Goal: Task Accomplishment & Management: Complete application form

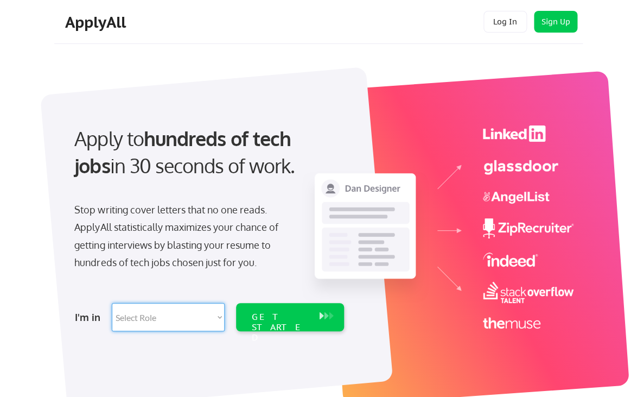
click at [112, 303] on select "Select Role Software Engineering Product Management Customer Success Sales UI/U…" at bounding box center [168, 317] width 113 height 28
select select ""engineering""
click option "Software Engineering" at bounding box center [0, 0] width 0 height 0
select select ""engineering""
click at [279, 320] on div "GET STARTED" at bounding box center [280, 326] width 58 height 31
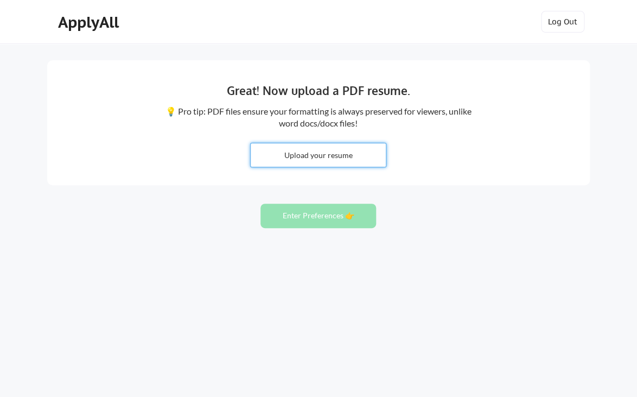
click at [311, 160] on input "file" at bounding box center [318, 154] width 135 height 23
type input "C:\fakepath\LundieResume_202507.pdf"
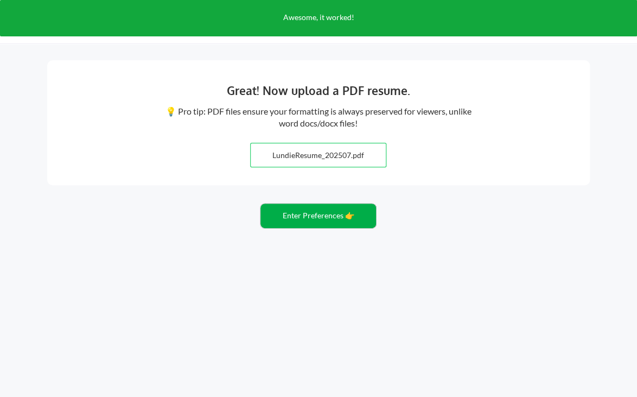
click at [310, 219] on button "Enter Preferences 👉" at bounding box center [318, 215] width 116 height 24
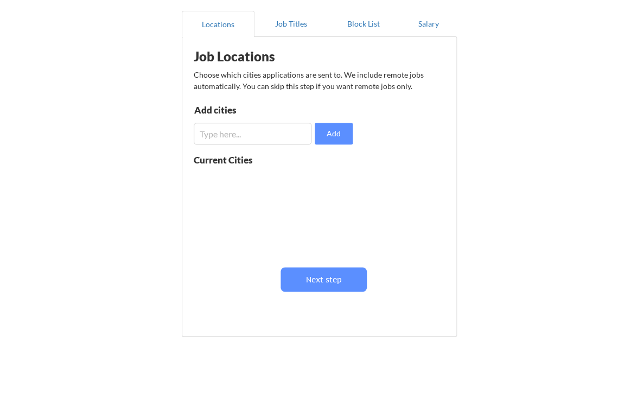
scroll to position [97, 0]
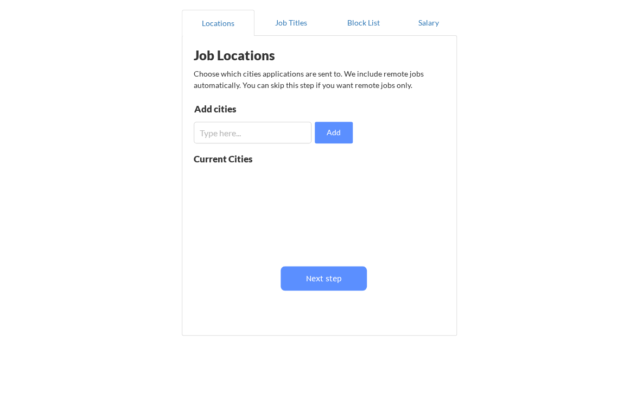
click at [227, 136] on input "input" at bounding box center [253, 133] width 118 height 22
type input "s"
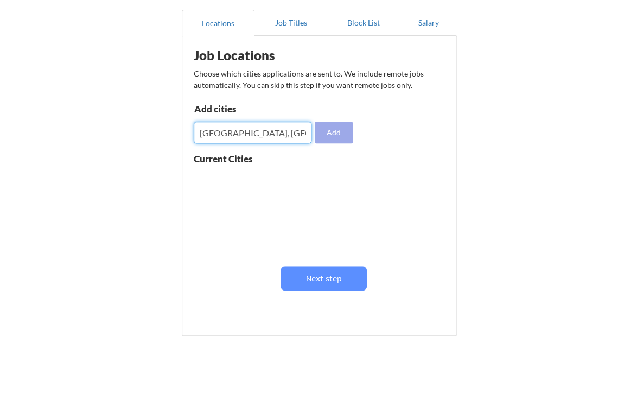
type input "[GEOGRAPHIC_DATA], [GEOGRAPHIC_DATA]"
click at [328, 136] on button "Add" at bounding box center [334, 133] width 38 height 22
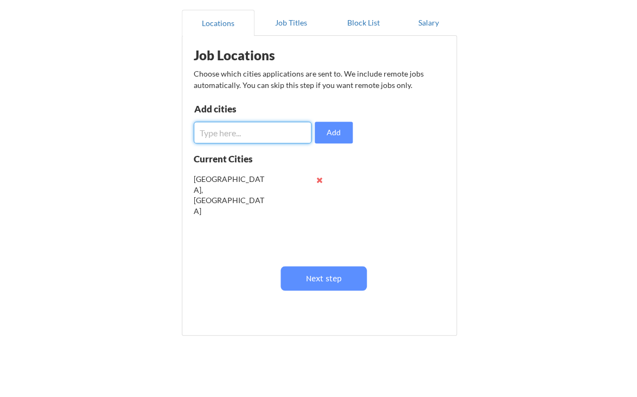
click at [265, 135] on input "input" at bounding box center [253, 133] width 118 height 22
type input "J"
type input "Bellevue, WA"
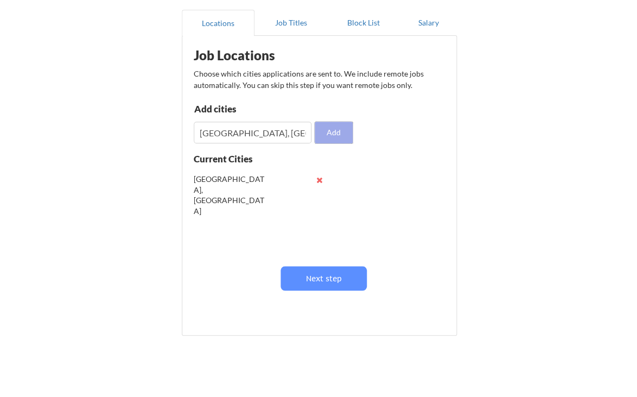
click at [329, 133] on button "Add" at bounding box center [334, 133] width 38 height 22
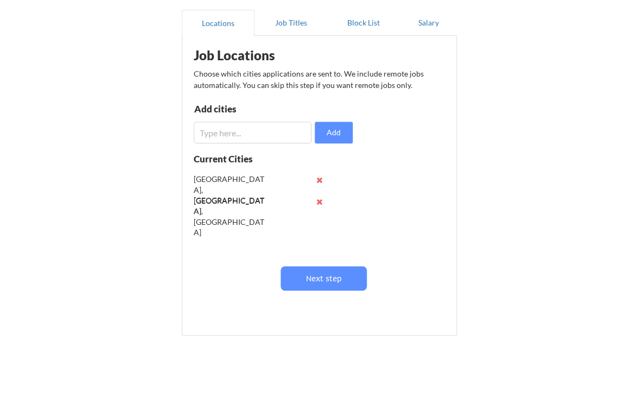
click at [237, 139] on input "input" at bounding box center [253, 133] width 118 height 22
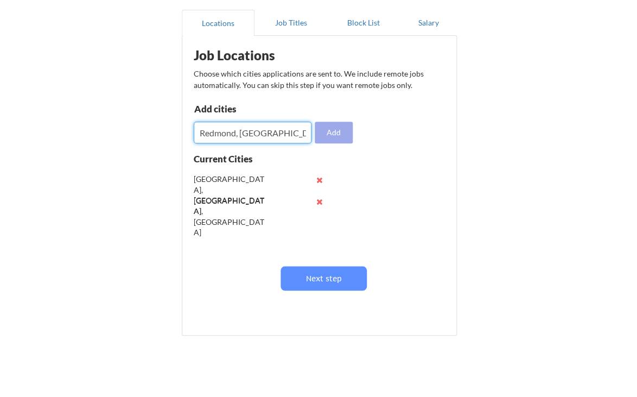
type input "Redmond, WA"
click at [334, 135] on button "Add" at bounding box center [334, 133] width 38 height 22
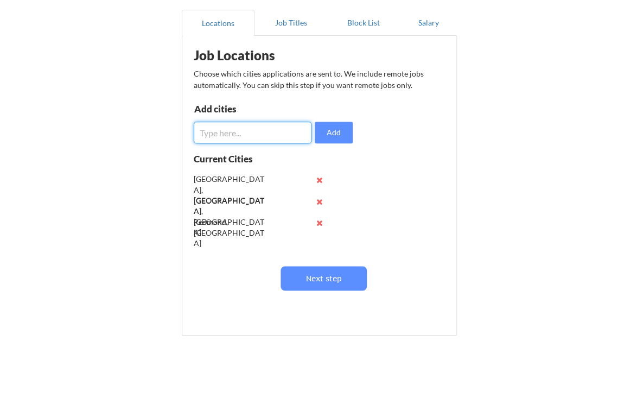
click at [249, 134] on input "input" at bounding box center [253, 133] width 118 height 22
type input "London"
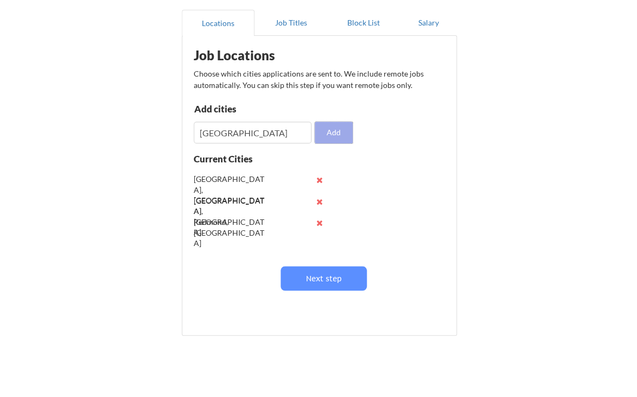
click at [344, 131] on button "Add" at bounding box center [334, 133] width 38 height 22
click at [258, 139] on input "input" at bounding box center [253, 133] width 118 height 22
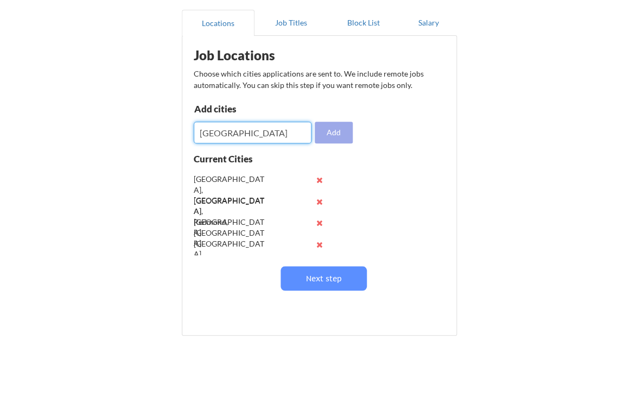
type input "Tirana"
click at [327, 129] on button "Add" at bounding box center [334, 133] width 38 height 22
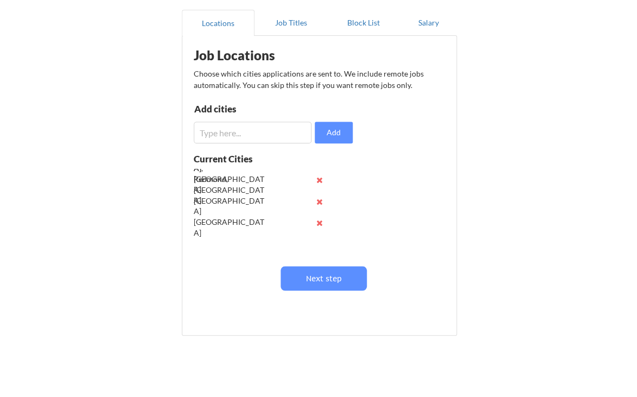
scroll to position [0, 0]
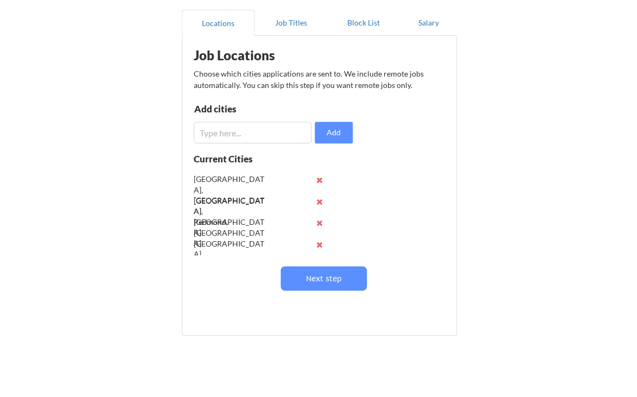
click at [239, 134] on input "input" at bounding box center [253, 133] width 118 height 22
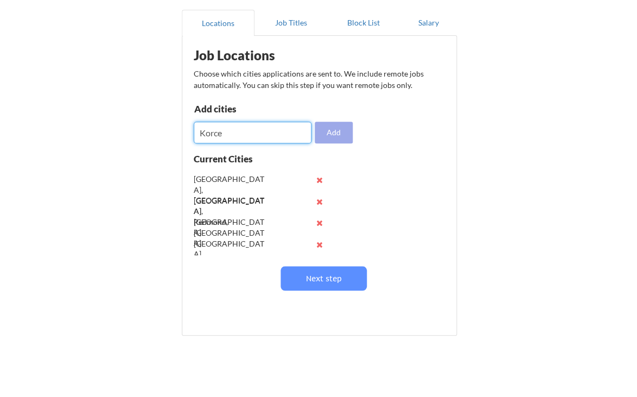
type input "Korce"
click at [337, 138] on button "Add" at bounding box center [334, 133] width 38 height 22
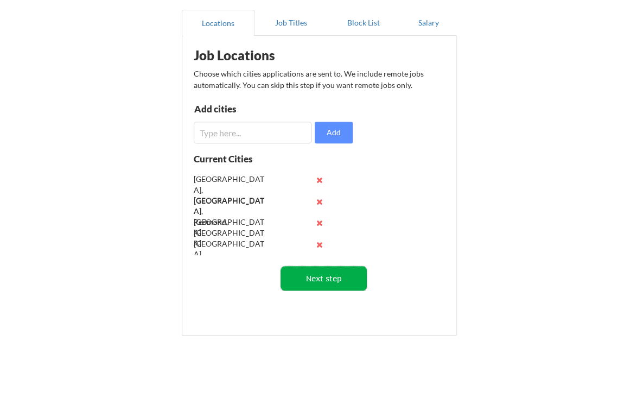
click at [323, 283] on button "Next step" at bounding box center [324, 278] width 86 height 24
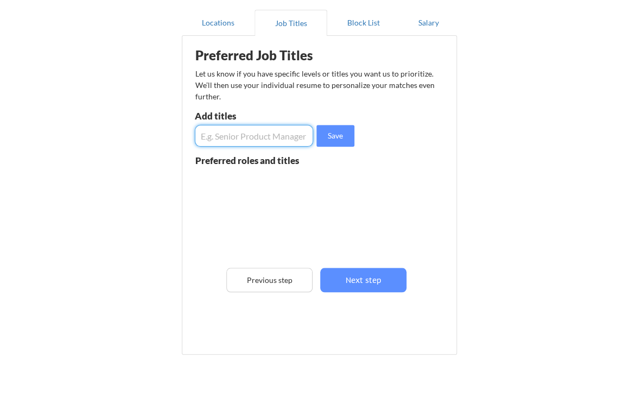
click at [232, 138] on input "input" at bounding box center [254, 136] width 118 height 22
type input "Senior Software Engineer"
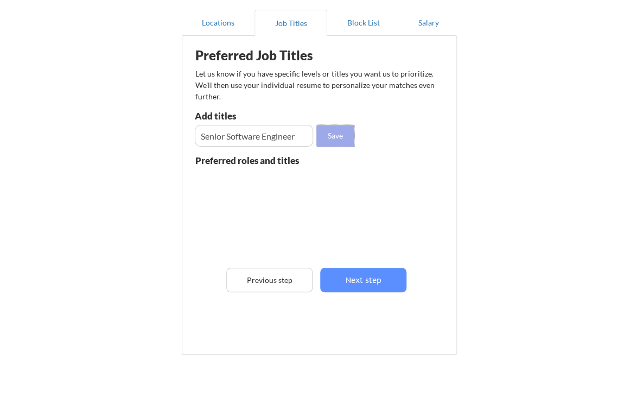
click at [321, 135] on button "Save" at bounding box center [335, 136] width 38 height 22
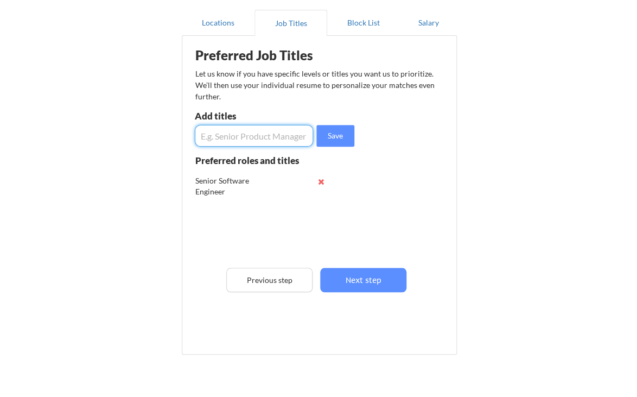
click at [285, 136] on input "input" at bounding box center [254, 136] width 118 height 22
type input "Senior .NET Engineer"
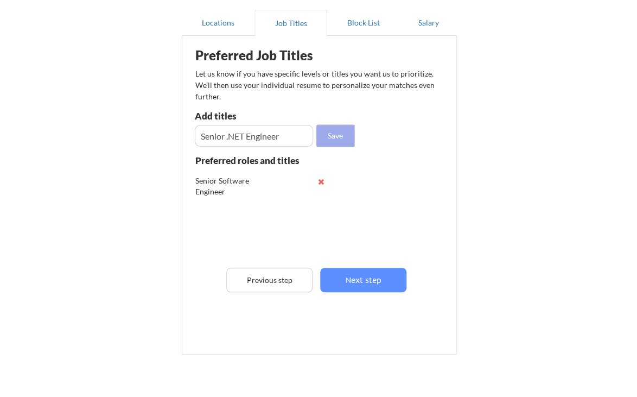
click at [335, 138] on button "Save" at bounding box center [335, 136] width 38 height 22
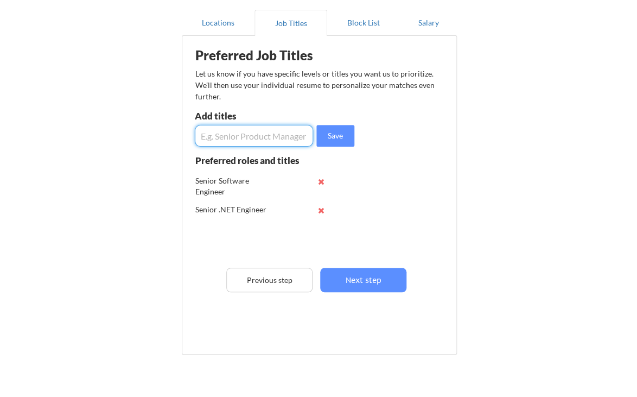
click at [260, 144] on input "input" at bounding box center [254, 136] width 118 height 22
type input "Senior Data Engineer"
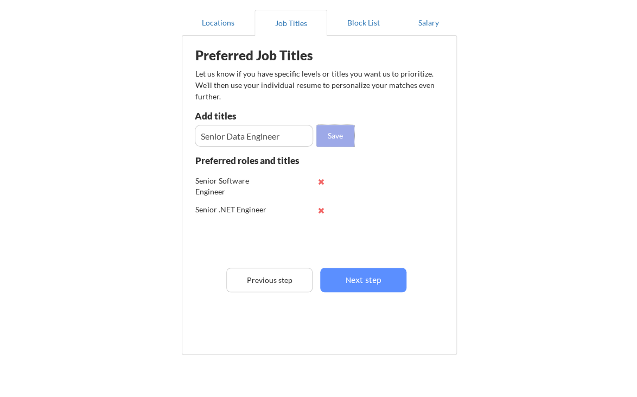
click at [329, 137] on button "Save" at bounding box center [335, 136] width 38 height 22
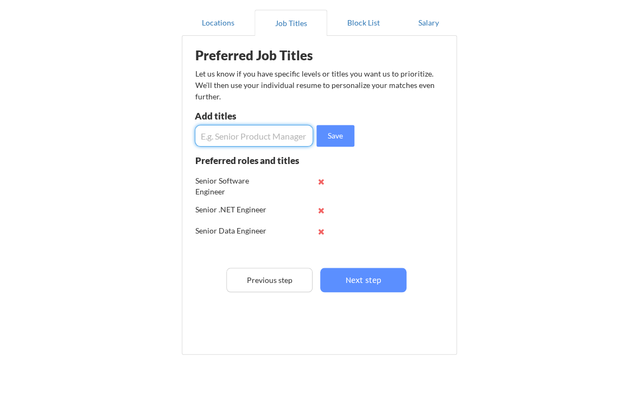
click at [238, 133] on input "input" at bounding box center [254, 136] width 118 height 22
type input "Senior Software Developer"
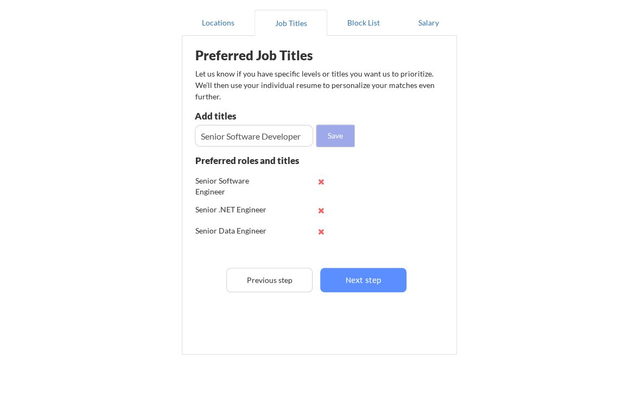
click at [337, 139] on button "Save" at bounding box center [335, 136] width 38 height 22
click at [250, 137] on input "input" at bounding box center [254, 136] width 118 height 22
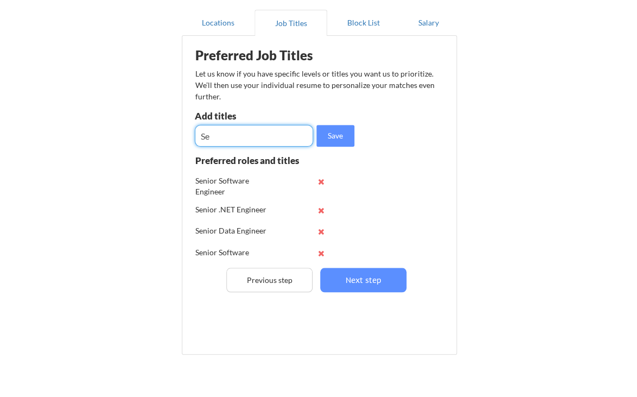
type input "S"
type input "Principal SQL Developer"
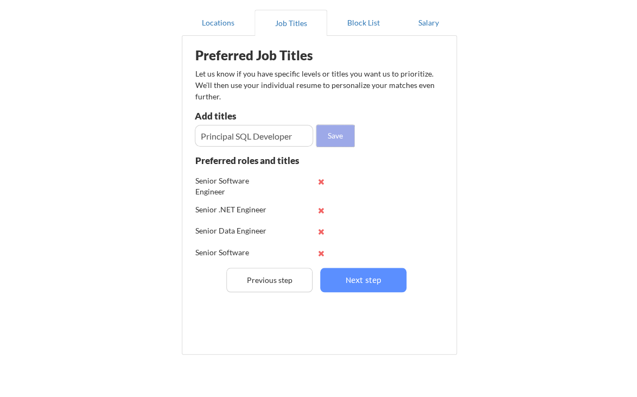
click at [333, 145] on button "Save" at bounding box center [335, 136] width 38 height 22
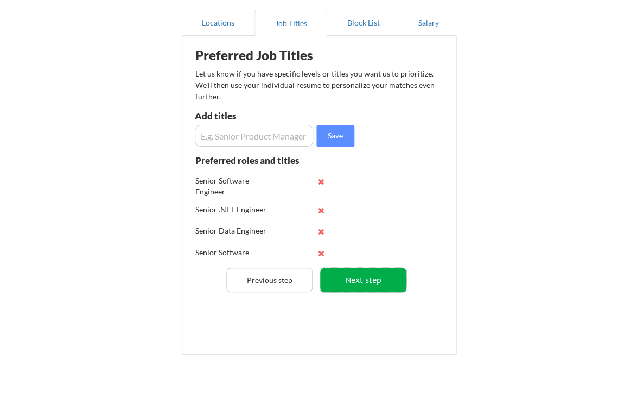
click at [364, 282] on button "Next step" at bounding box center [363, 280] width 86 height 24
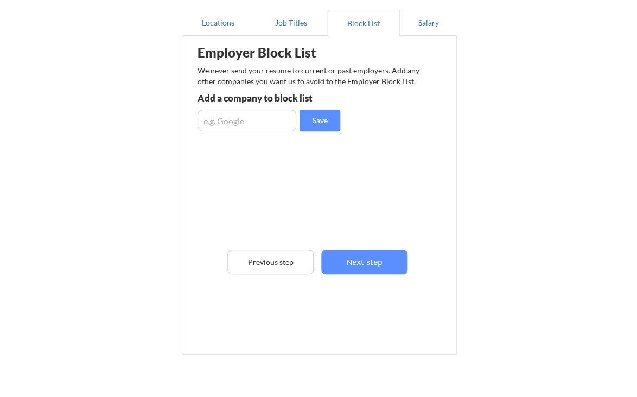
click at [225, 123] on input "input" at bounding box center [247, 121] width 99 height 22
type input "Facebook"
click at [325, 122] on button "Save" at bounding box center [320, 121] width 41 height 22
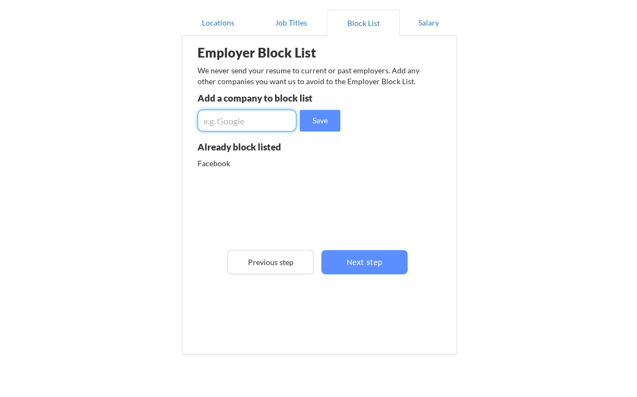
click at [257, 125] on input "input" at bounding box center [247, 121] width 99 height 22
type input "Palantir"
click at [322, 122] on button "Save" at bounding box center [320, 121] width 41 height 22
click at [251, 123] on input "input" at bounding box center [247, 121] width 99 height 22
type input "SpaceX"
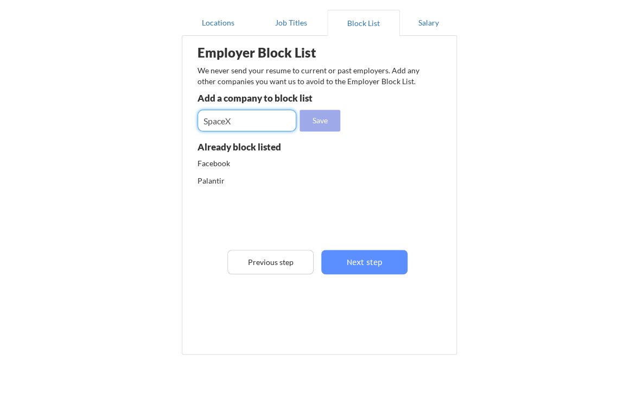
click at [328, 122] on button "Save" at bounding box center [320, 121] width 41 height 22
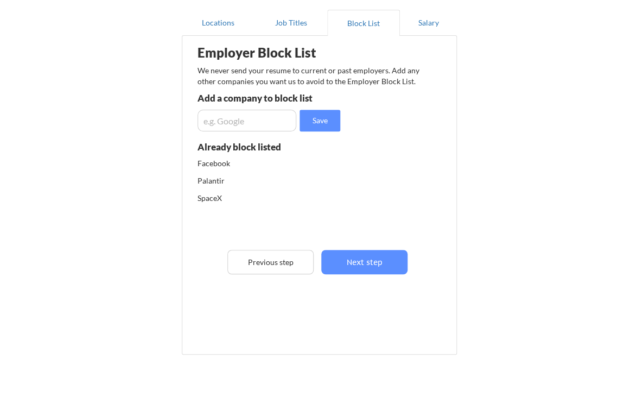
click at [263, 122] on input "input" at bounding box center [247, 121] width 99 height 22
type input "Twitter"
click at [323, 123] on button "Save" at bounding box center [320, 121] width 41 height 22
click at [250, 121] on input "input" at bounding box center [247, 121] width 99 height 22
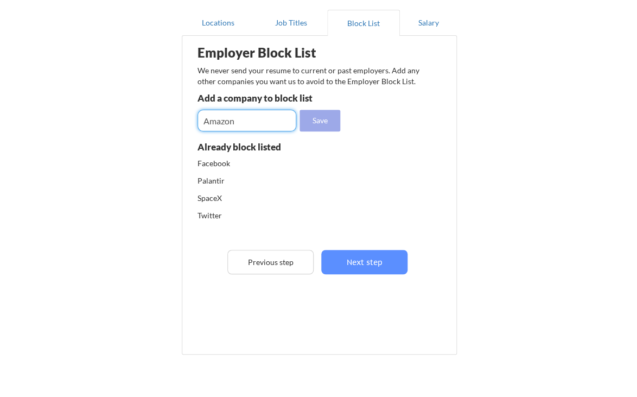
type input "Amazon"
click at [308, 122] on button "Save" at bounding box center [320, 121] width 41 height 22
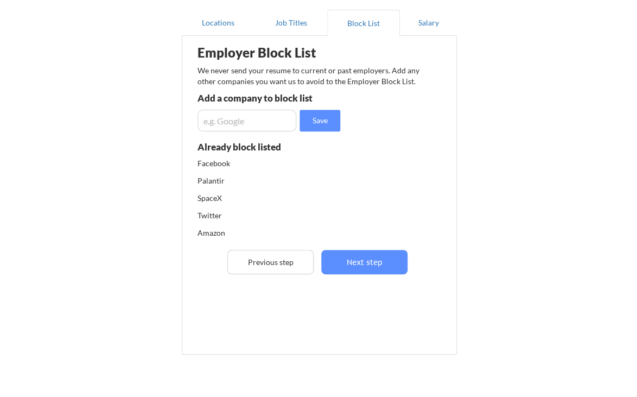
click at [263, 122] on input "input" at bounding box center [247, 121] width 99 height 22
type input "Blue Origin"
click at [331, 126] on button "Save" at bounding box center [320, 121] width 41 height 22
click at [381, 272] on button "Next step" at bounding box center [364, 262] width 86 height 24
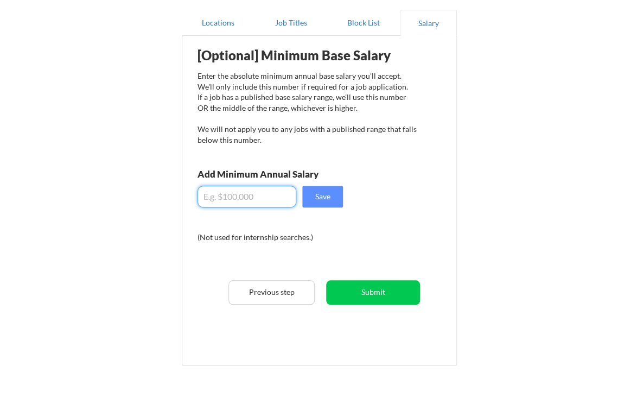
click at [229, 196] on input "input" at bounding box center [247, 197] width 99 height 22
click at [230, 199] on input "input" at bounding box center [247, 197] width 99 height 22
drag, startPoint x: 246, startPoint y: 195, endPoint x: 216, endPoint y: 196, distance: 30.4
click at [216, 196] on input "input" at bounding box center [247, 197] width 99 height 22
type input "$120,000"
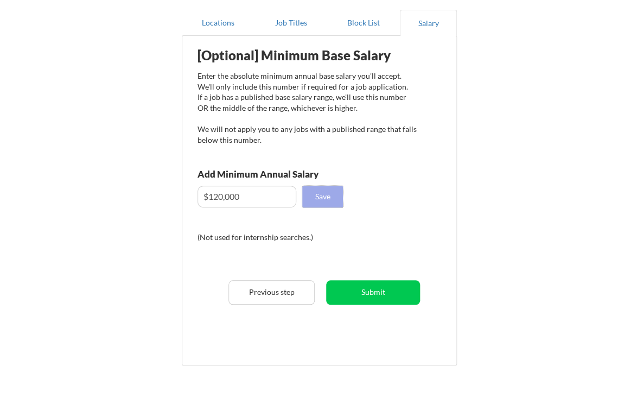
click at [325, 196] on button "Save" at bounding box center [322, 197] width 41 height 22
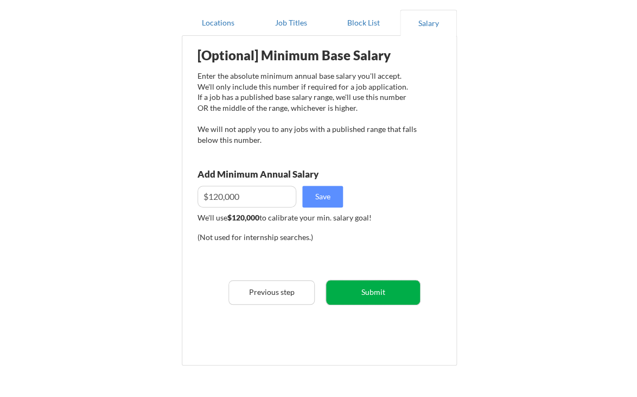
click at [370, 292] on button "Submit" at bounding box center [373, 292] width 94 height 24
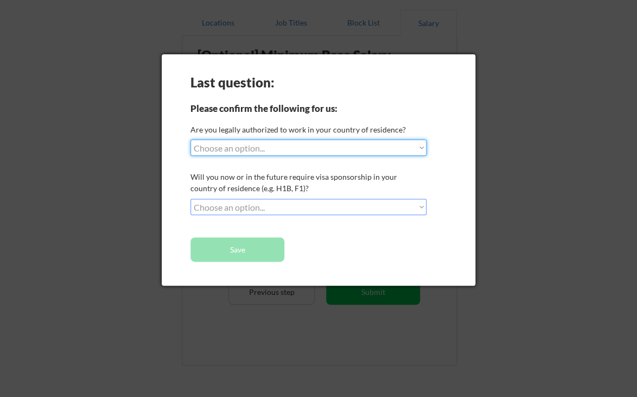
click at [190, 139] on select "Choose an option... Yes, I am a US Citizen Yes, I am a Canadian Citizen Yes, I …" at bounding box center [308, 147] width 236 height 16
select select ""yes__i_am_a_us_citizen""
click option "Yes, I am a US Citizen" at bounding box center [0, 0] width 0 height 0
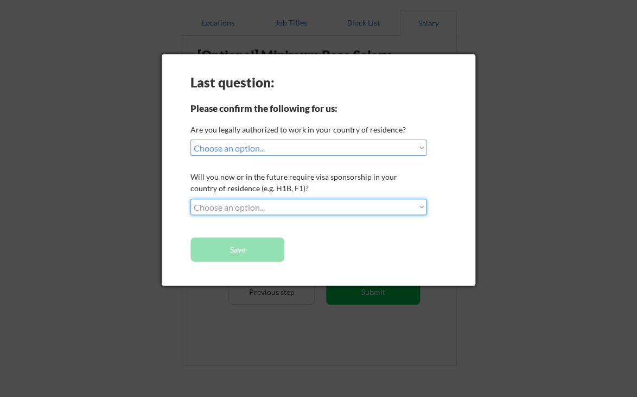
click at [190, 199] on select "Choose an option... No, I will not need sponsorship Yes, I will need sponsorship" at bounding box center [308, 207] width 236 height 16
select select ""no__i_will_not_need_sponsorship""
click option "No, I will not need sponsorship" at bounding box center [0, 0] width 0 height 0
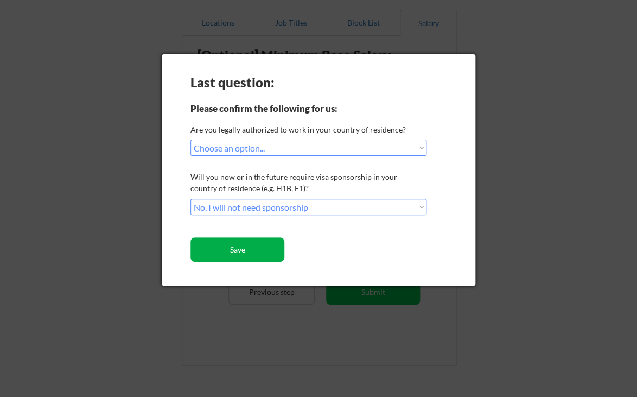
click at [246, 255] on button "Save" at bounding box center [237, 249] width 94 height 24
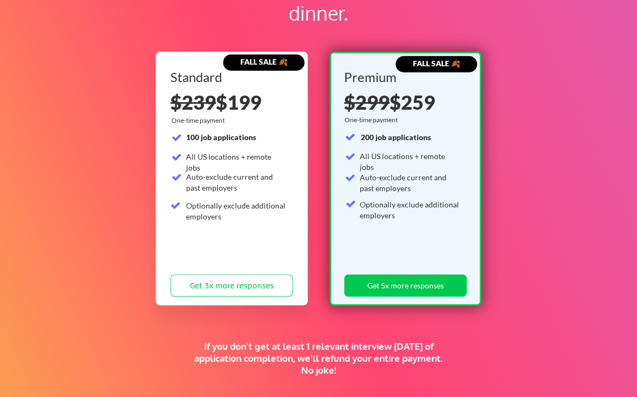
scroll to position [105, 0]
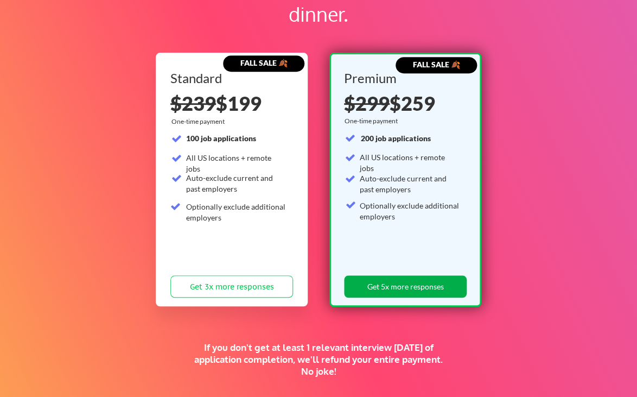
click at [366, 285] on button "Get 5x more responses" at bounding box center [405, 286] width 123 height 22
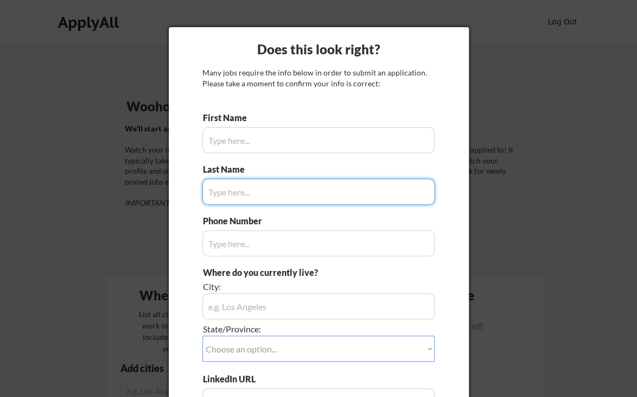
type input "[PERSON_NAME]"
type input "[PHONE_NUMBER]"
type input "[GEOGRAPHIC_DATA], [GEOGRAPHIC_DATA]"
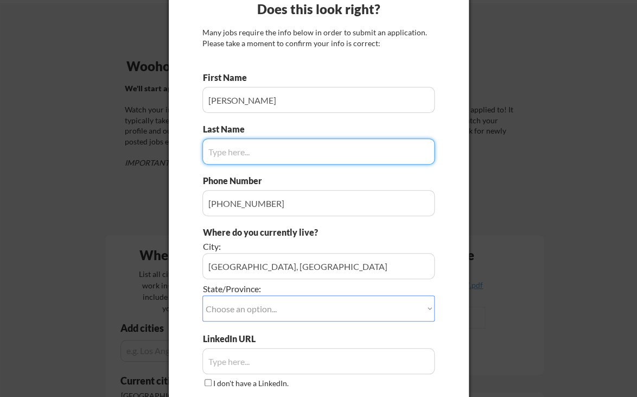
scroll to position [41, 0]
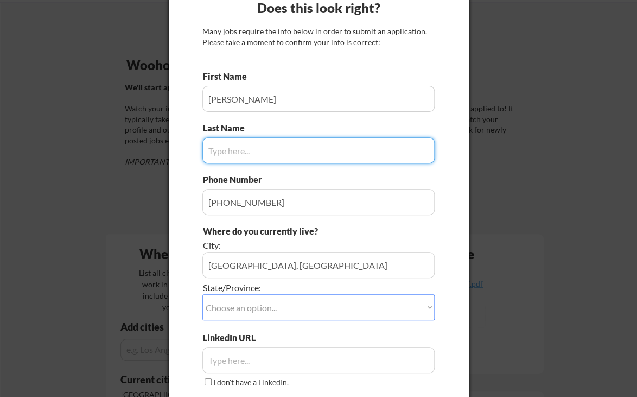
click at [261, 149] on input "input" at bounding box center [318, 150] width 232 height 26
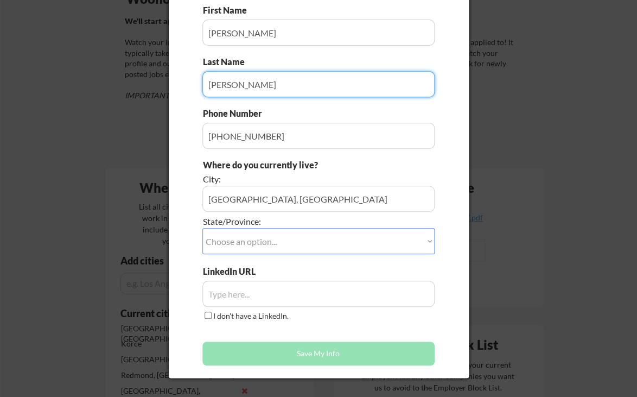
scroll to position [147, 0]
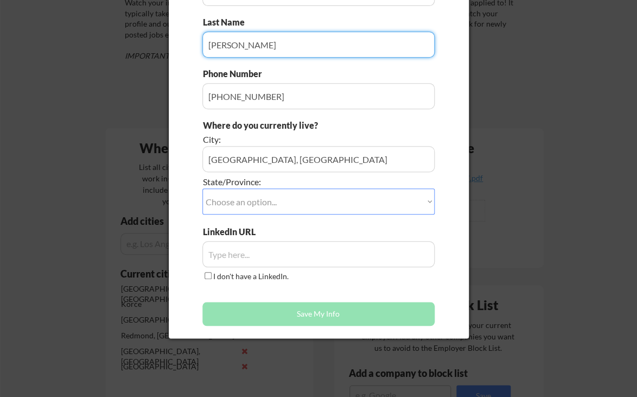
type input "[PERSON_NAME]"
click at [202, 188] on select "Choose an option... Other/Not Applicable Alabama Alaska Alberta Arizona Arkansa…" at bounding box center [318, 201] width 232 height 26
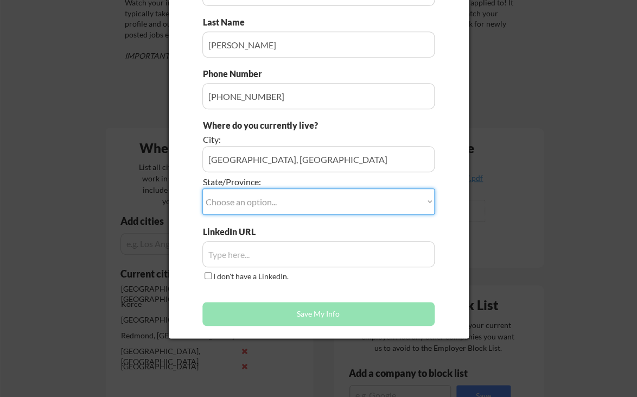
select select ""Washington""
click option "Washington" at bounding box center [0, 0] width 0 height 0
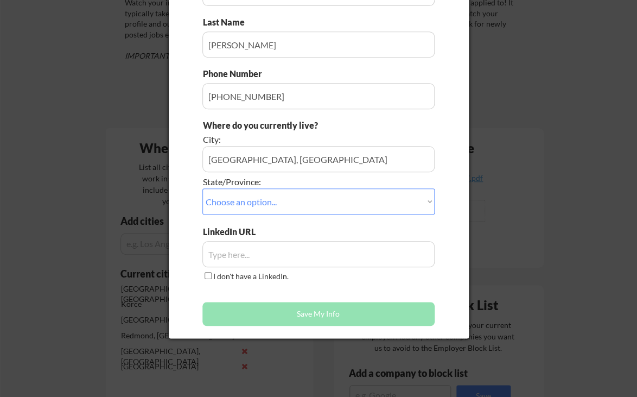
click at [268, 160] on input "input" at bounding box center [318, 159] width 232 height 26
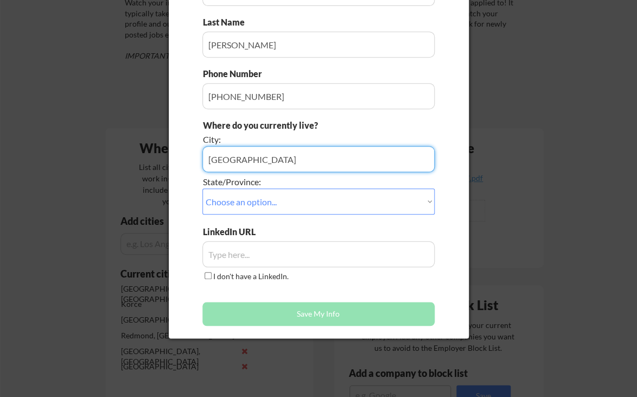
type input "Seattle"
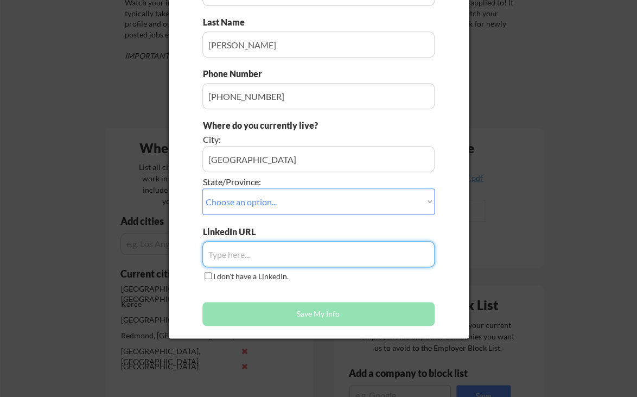
click at [242, 254] on input "input" at bounding box center [318, 254] width 232 height 26
paste input "https://www.linkedin.com/in/jameslundie/"
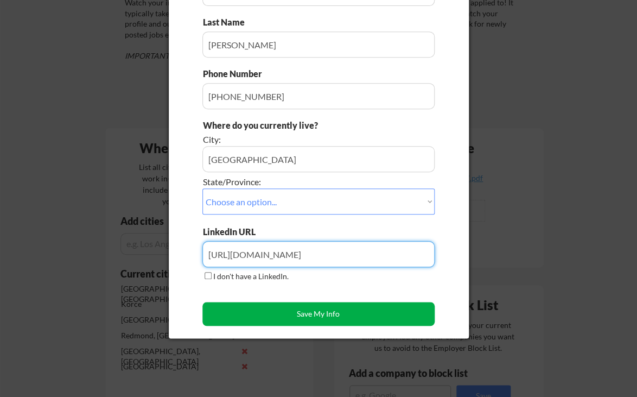
type input "https://www.linkedin.com/in/jameslundie/"
click at [321, 313] on button "Save My Info" at bounding box center [318, 314] width 232 height 24
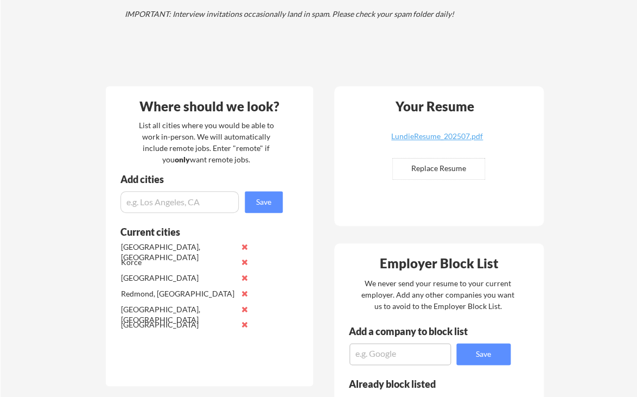
scroll to position [190, 0]
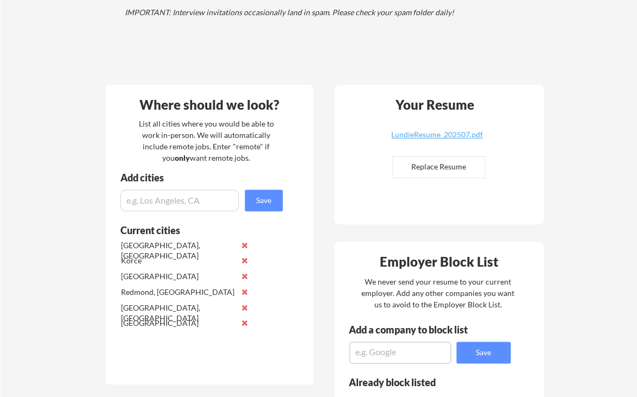
click at [244, 262] on button at bounding box center [245, 260] width 8 height 8
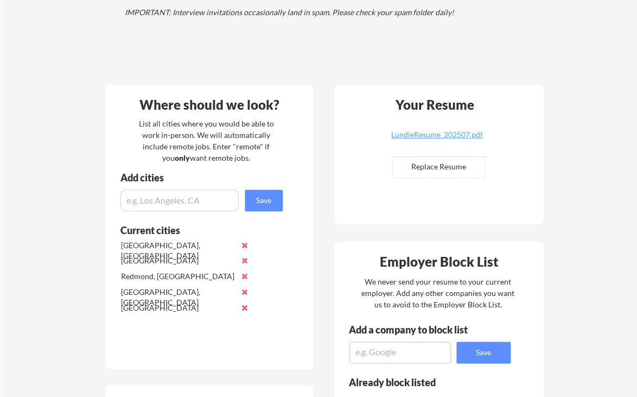
click at [244, 262] on button at bounding box center [245, 260] width 8 height 8
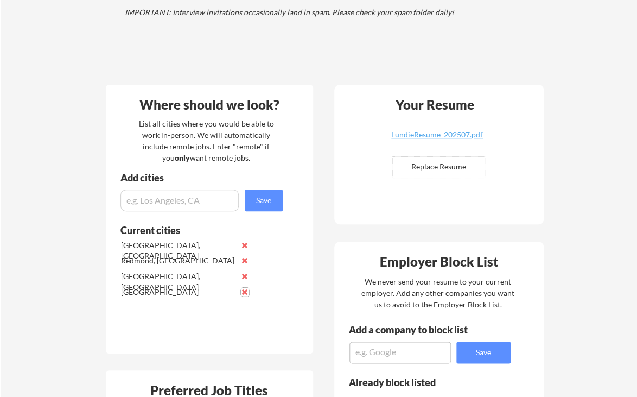
click at [245, 293] on button at bounding box center [245, 292] width 8 height 8
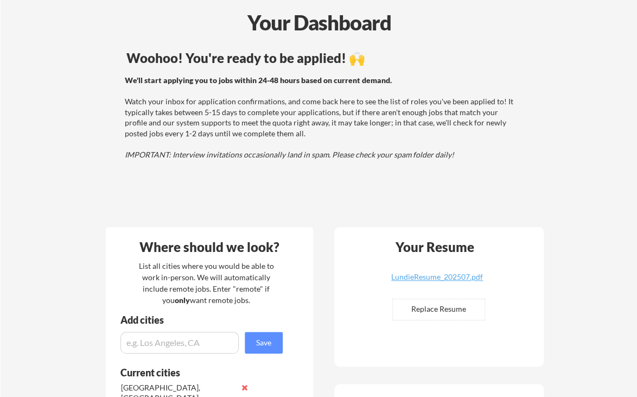
scroll to position [0, 0]
